Goal: Transaction & Acquisition: Purchase product/service

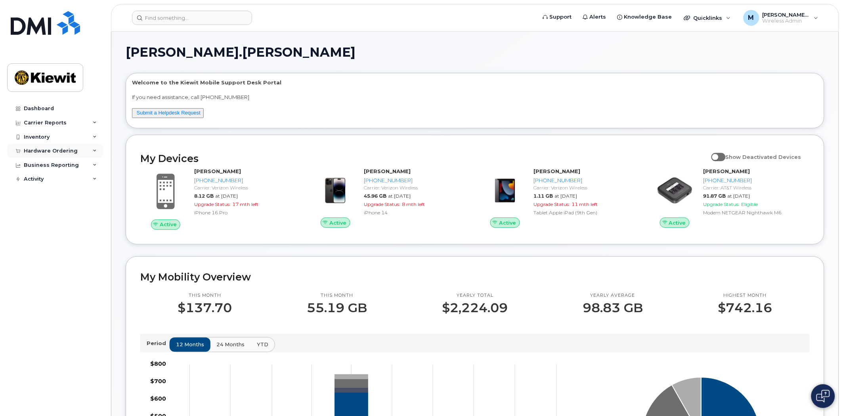
click at [70, 151] on div "Hardware Ordering" at bounding box center [51, 151] width 54 height 6
click at [41, 181] on div "Orders" at bounding box center [36, 180] width 19 height 7
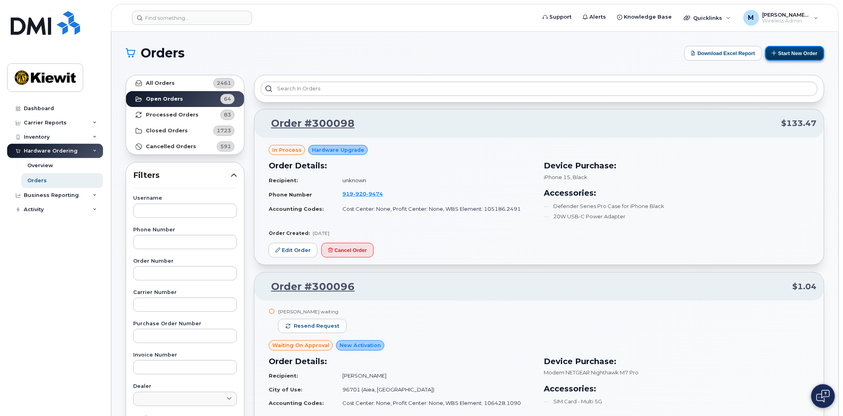
click at [776, 52] on button "Start New Order" at bounding box center [795, 53] width 59 height 15
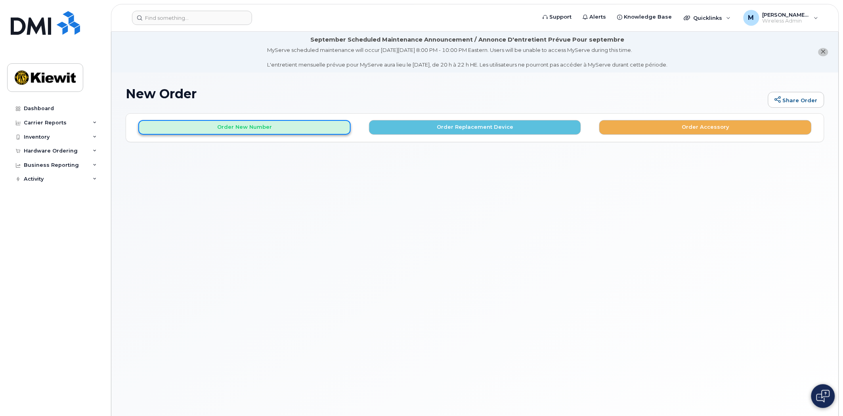
click at [254, 132] on button "Order New Number" at bounding box center [244, 127] width 213 height 15
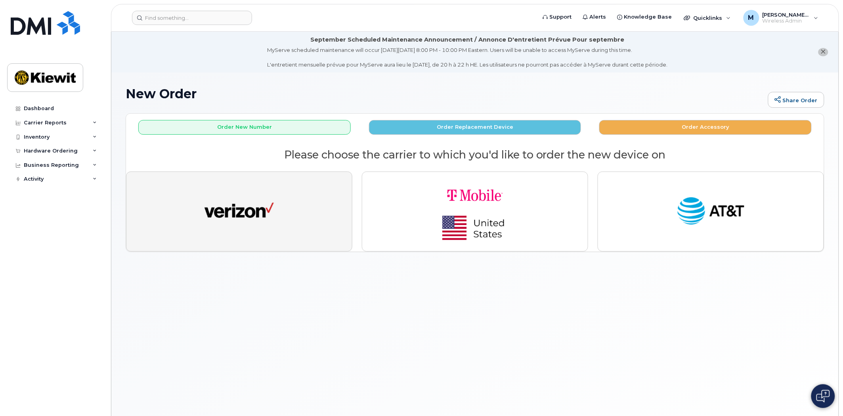
click at [256, 203] on img "button" at bounding box center [239, 212] width 69 height 36
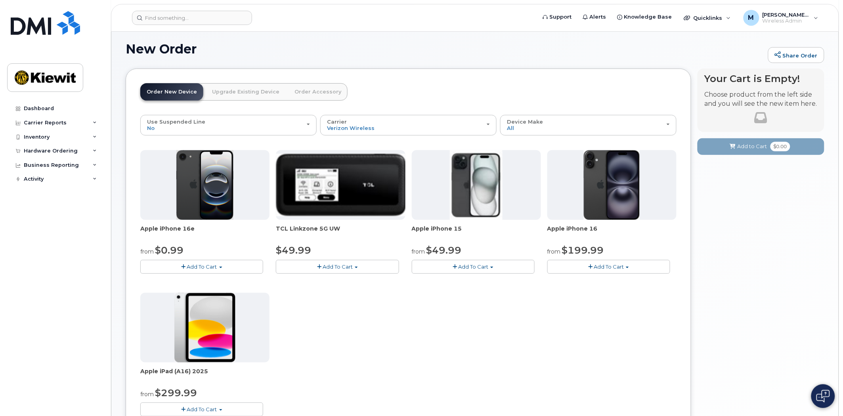
scroll to position [150, 0]
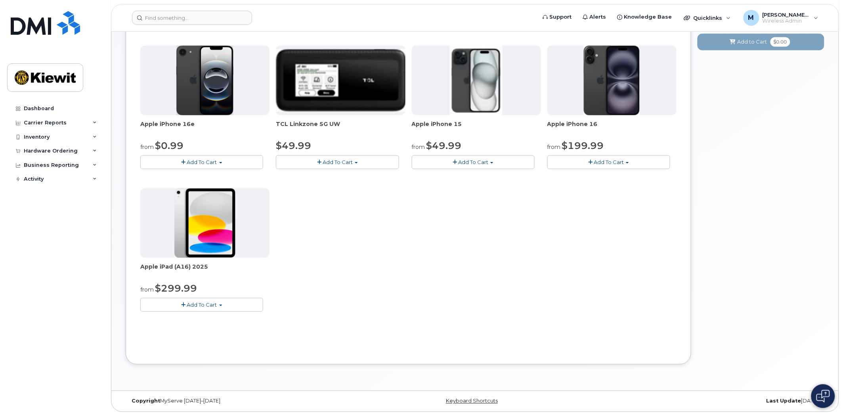
click at [405, 295] on div "Apple iPhone 16e from $0.99 Add To Cart $0.99 - 2 Year Activation (128GB) $599.…" at bounding box center [408, 185] width 537 height 279
click at [207, 308] on button "Add To Cart" at bounding box center [201, 305] width 123 height 14
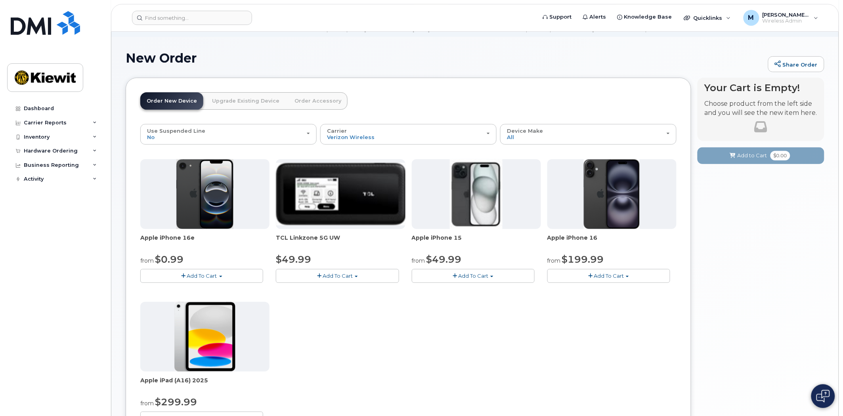
scroll to position [0, 0]
